Goal: Ask a question

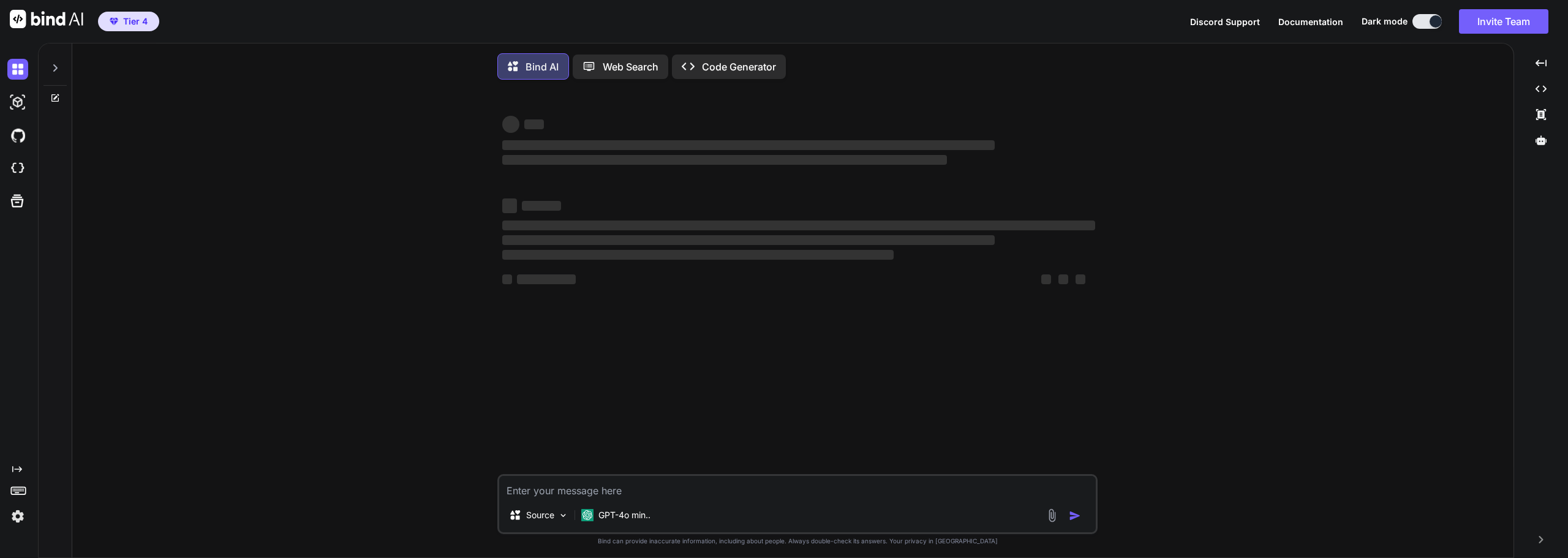
type textarea "x"
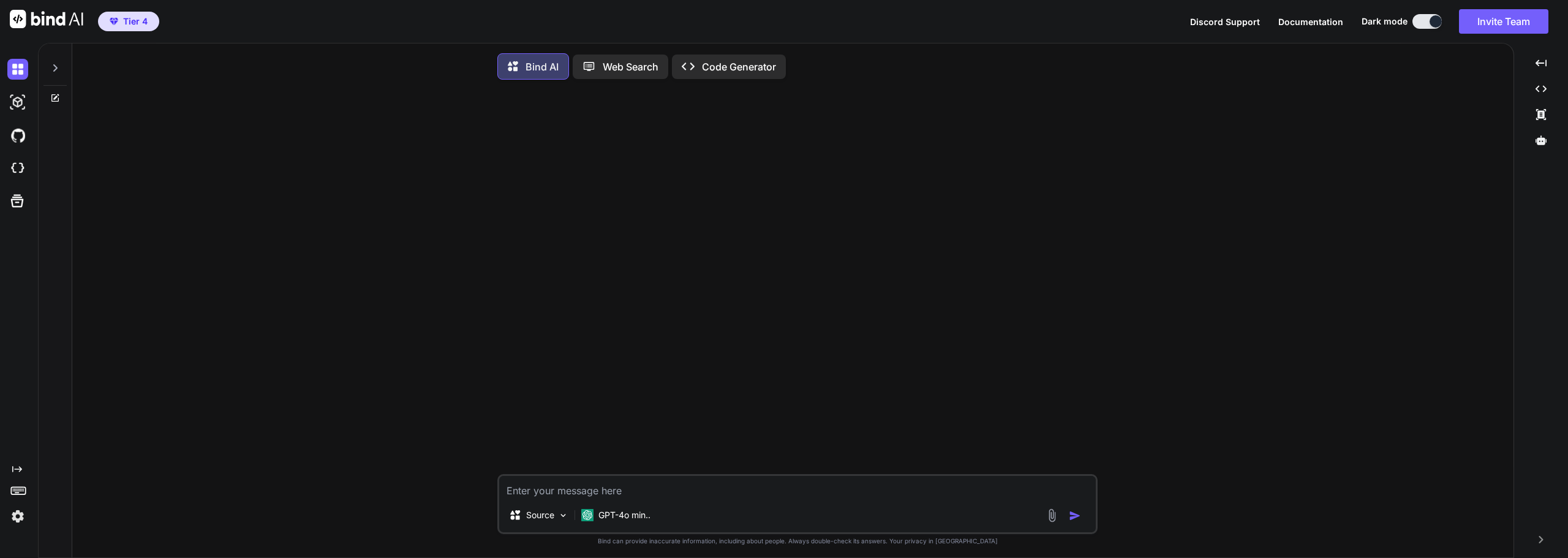
click at [1209, 20] on span "Discord Support" at bounding box center [1225, 22] width 70 height 10
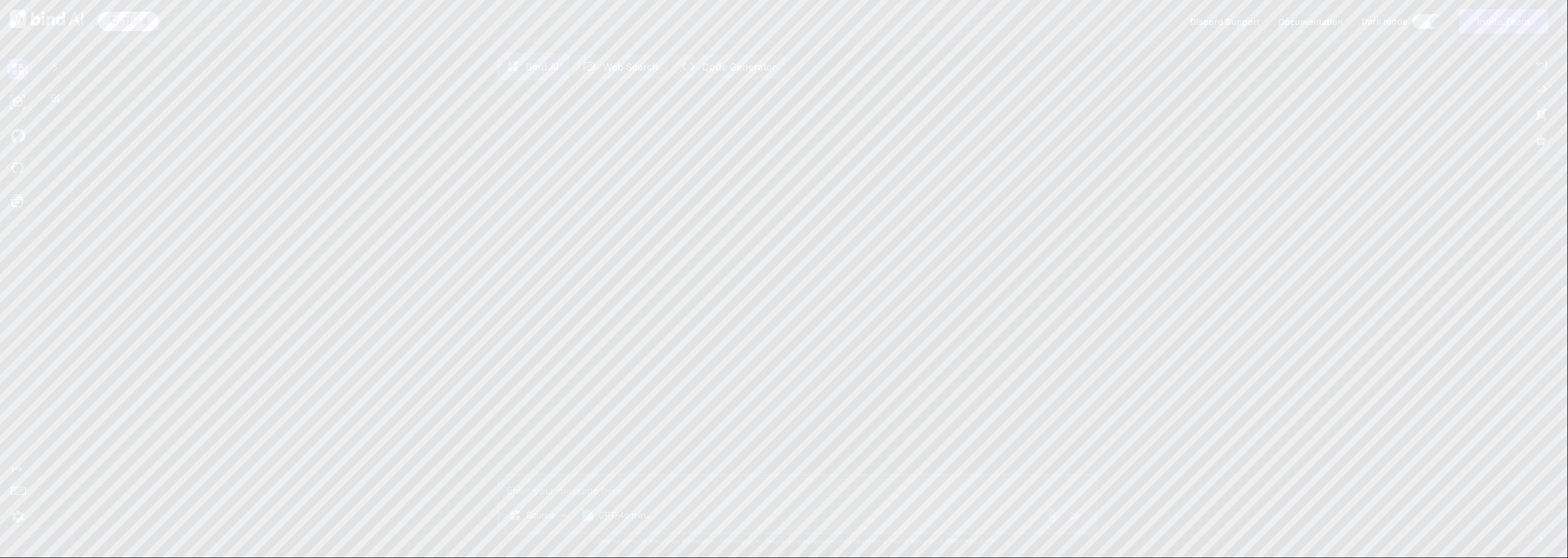
click at [17, 20] on img at bounding box center [46, 18] width 74 height 18
click at [16, 520] on img at bounding box center [17, 516] width 21 height 21
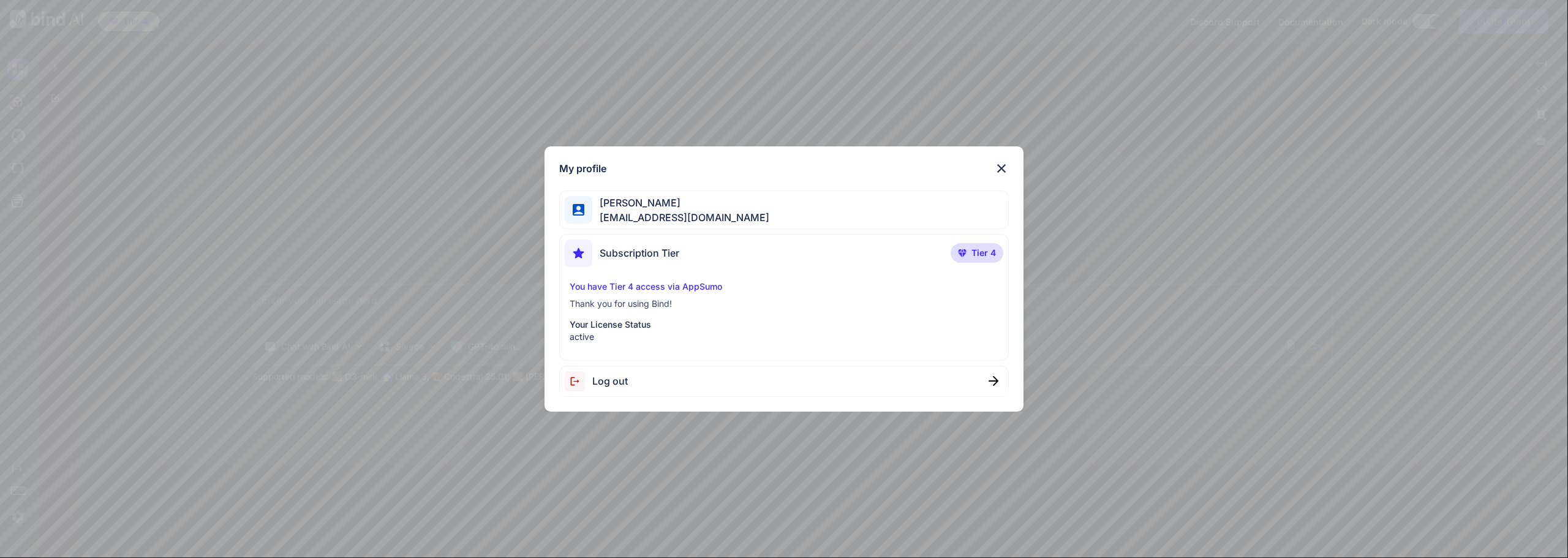
click at [619, 328] on p "Your License Status" at bounding box center [783, 324] width 429 height 12
click at [977, 252] on span "Tier 4" at bounding box center [984, 253] width 24 height 12
click at [790, 193] on div "[PERSON_NAME] [EMAIL_ADDRESS][DOMAIN_NAME]" at bounding box center [783, 209] width 449 height 38
click at [1008, 160] on div "My profile [PERSON_NAME] [EMAIL_ADDRESS][DOMAIN_NAME] Subscription Tier Tier 4 …" at bounding box center [784, 278] width 479 height 265
click at [1000, 167] on img at bounding box center [1001, 168] width 15 height 15
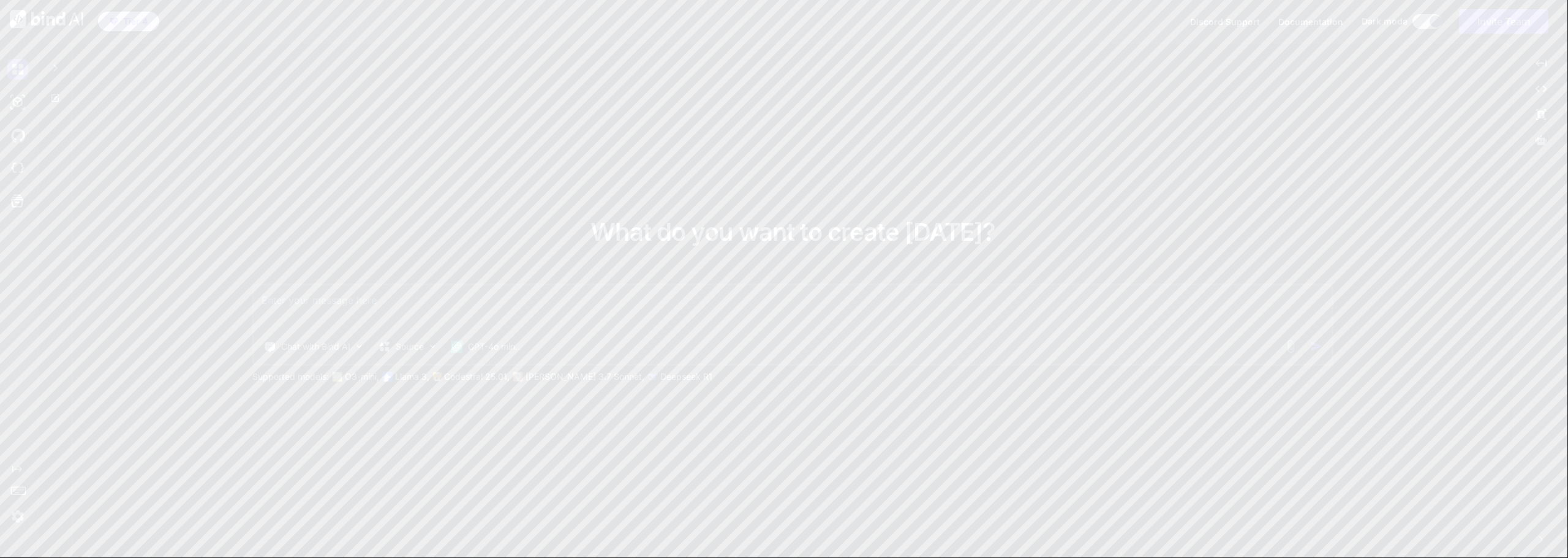
click at [21, 76] on img at bounding box center [17, 70] width 21 height 21
click at [56, 70] on icon at bounding box center [55, 68] width 4 height 7
click at [17, 71] on img at bounding box center [17, 70] width 21 height 21
click at [18, 104] on img at bounding box center [17, 103] width 21 height 21
click at [17, 128] on img at bounding box center [17, 136] width 21 height 21
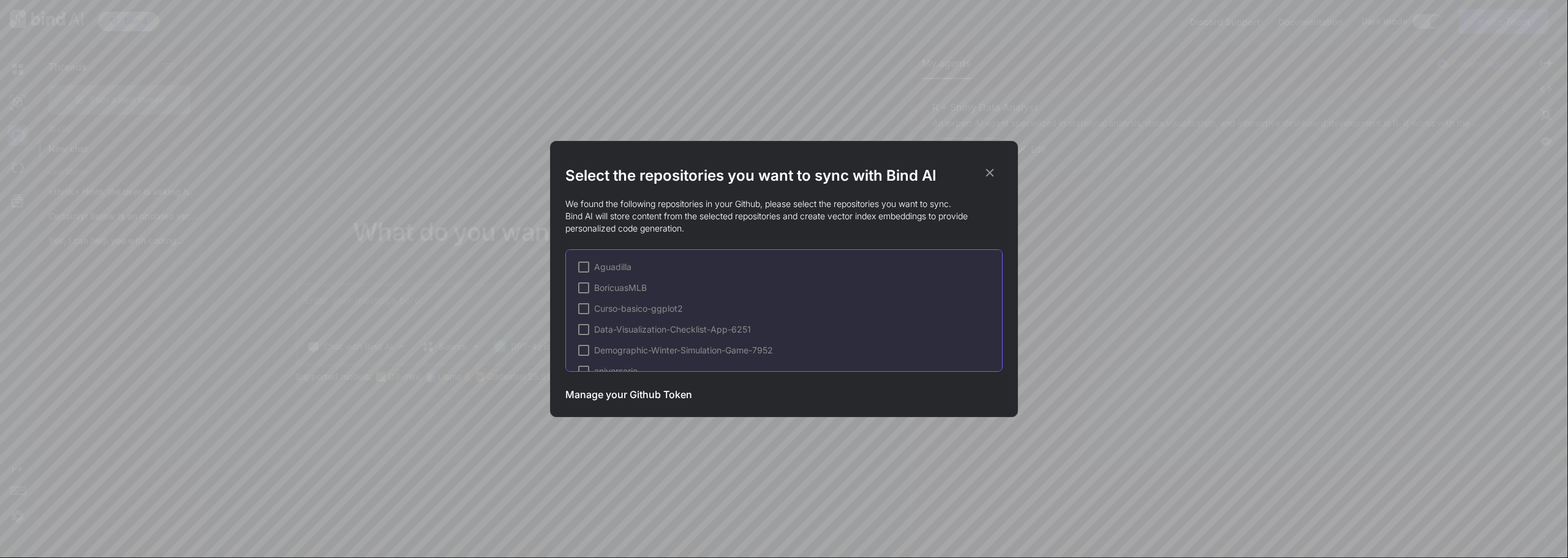
click at [21, 179] on div "Select the repositories you want to sync with Bind AI We found the following re…" at bounding box center [784, 279] width 1568 height 558
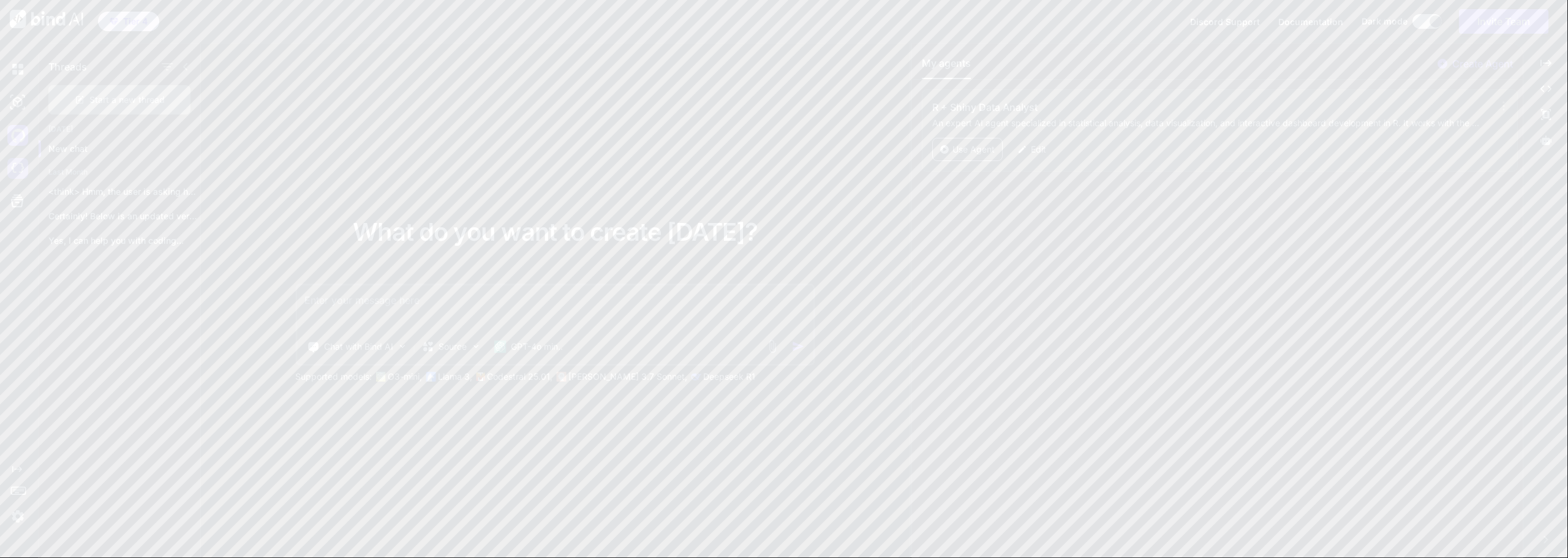
click at [17, 175] on img at bounding box center [17, 169] width 21 height 21
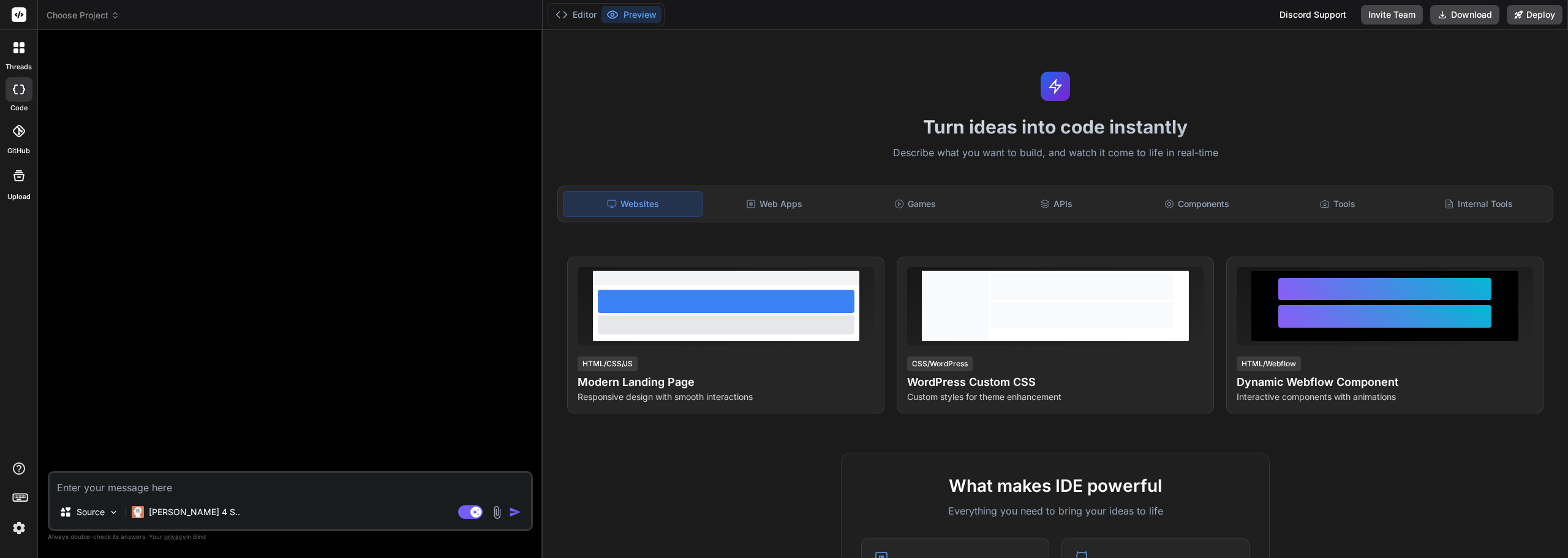
type textarea "x"
